Goal: Task Accomplishment & Management: Manage account settings

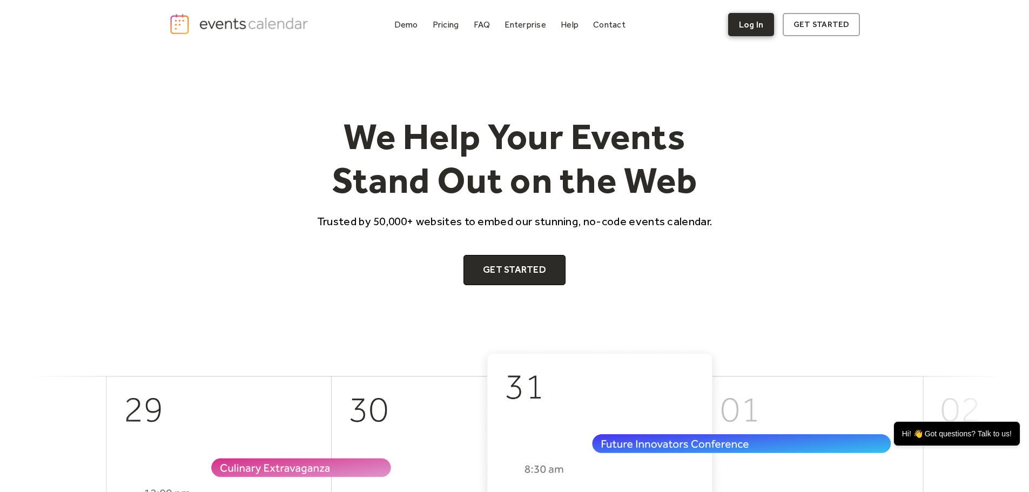
click at [746, 28] on link "Log In" at bounding box center [751, 24] width 46 height 23
click at [755, 22] on link "Log In" at bounding box center [751, 24] width 46 height 23
